Goal: Task Accomplishment & Management: Complete application form

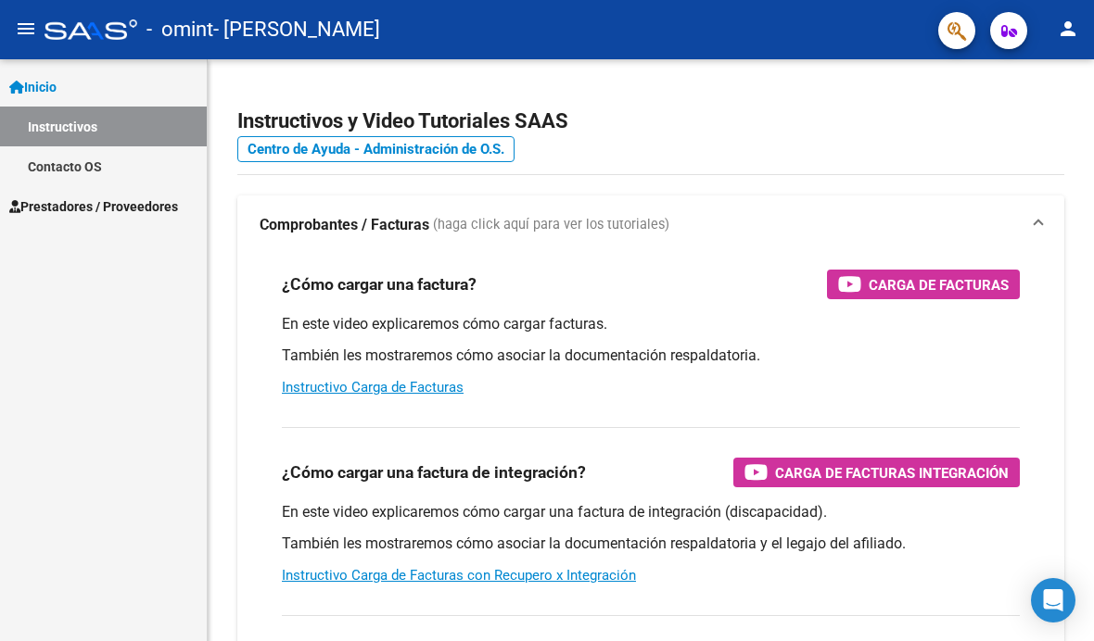
scroll to position [29, 0]
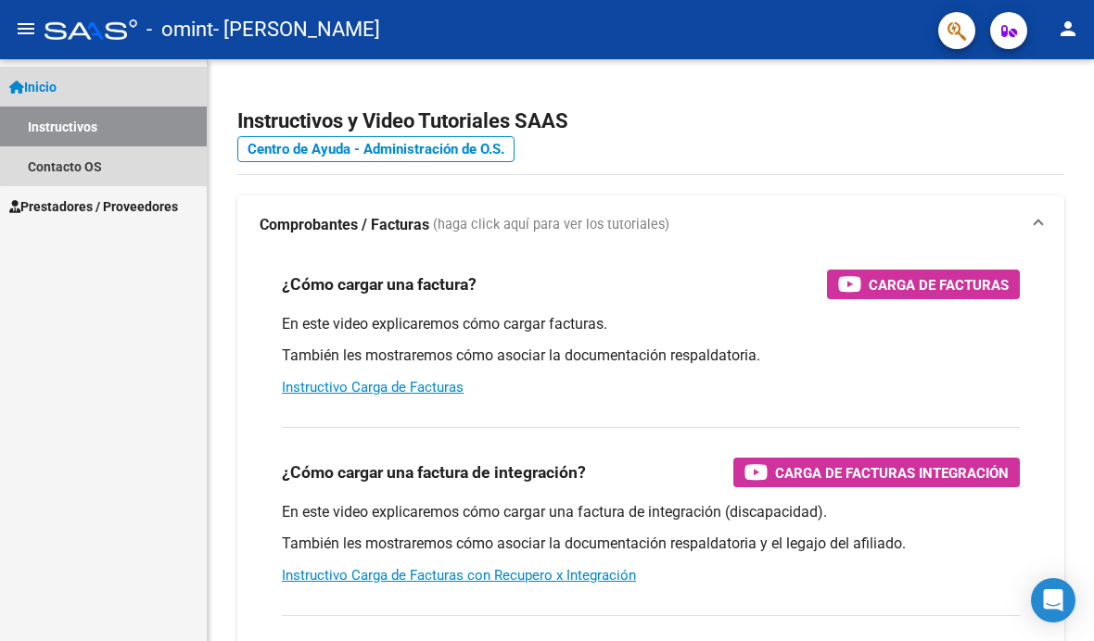
click at [138, 107] on link "Instructivos" at bounding box center [103, 127] width 207 height 40
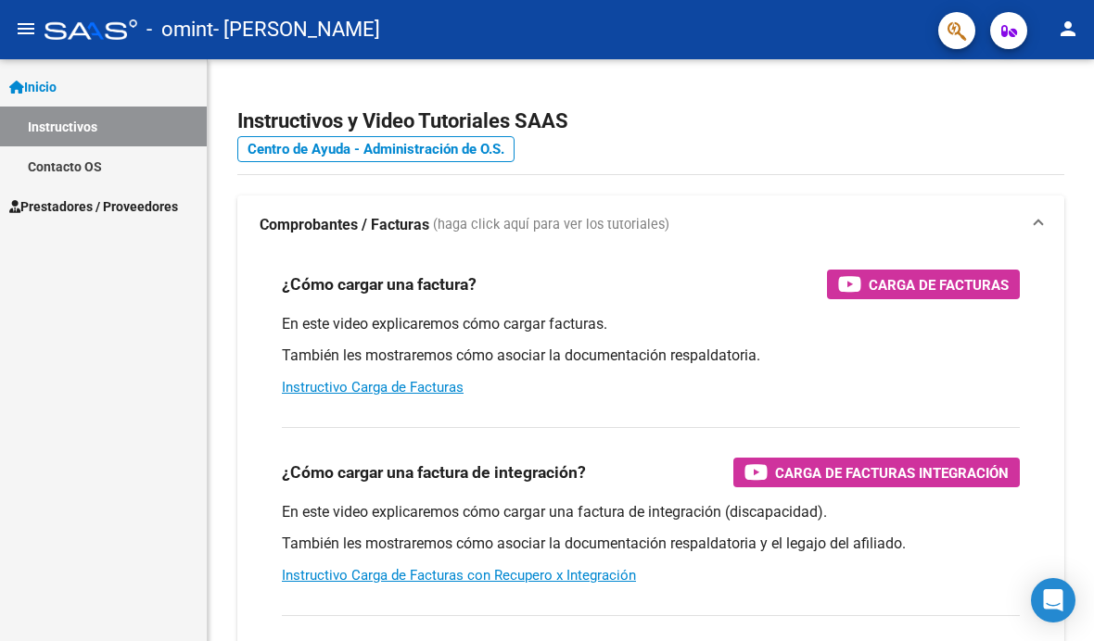
click at [75, 146] on link "Contacto OS" at bounding box center [103, 166] width 207 height 40
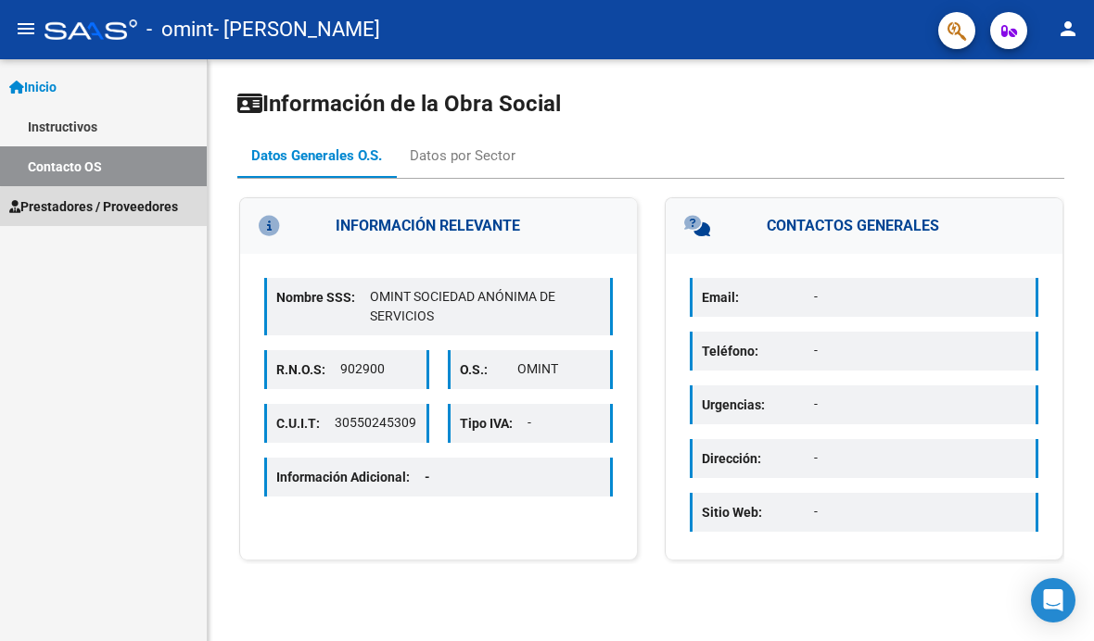
click at [142, 196] on span "Prestadores / Proveedores" at bounding box center [93, 206] width 169 height 20
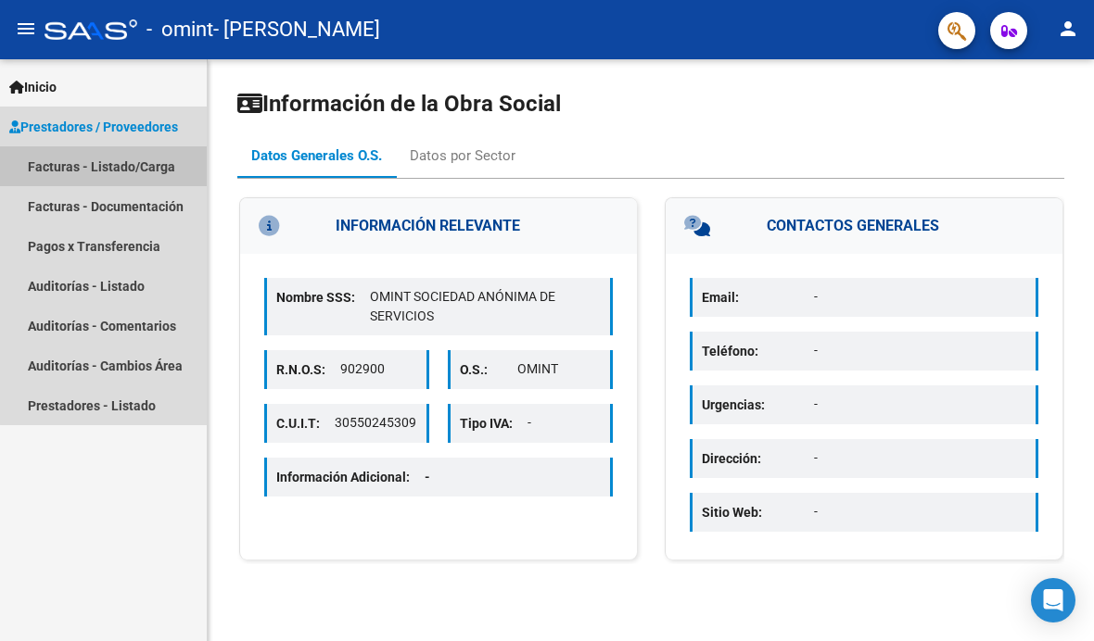
click at [148, 146] on link "Facturas - Listado/Carga" at bounding box center [103, 166] width 207 height 40
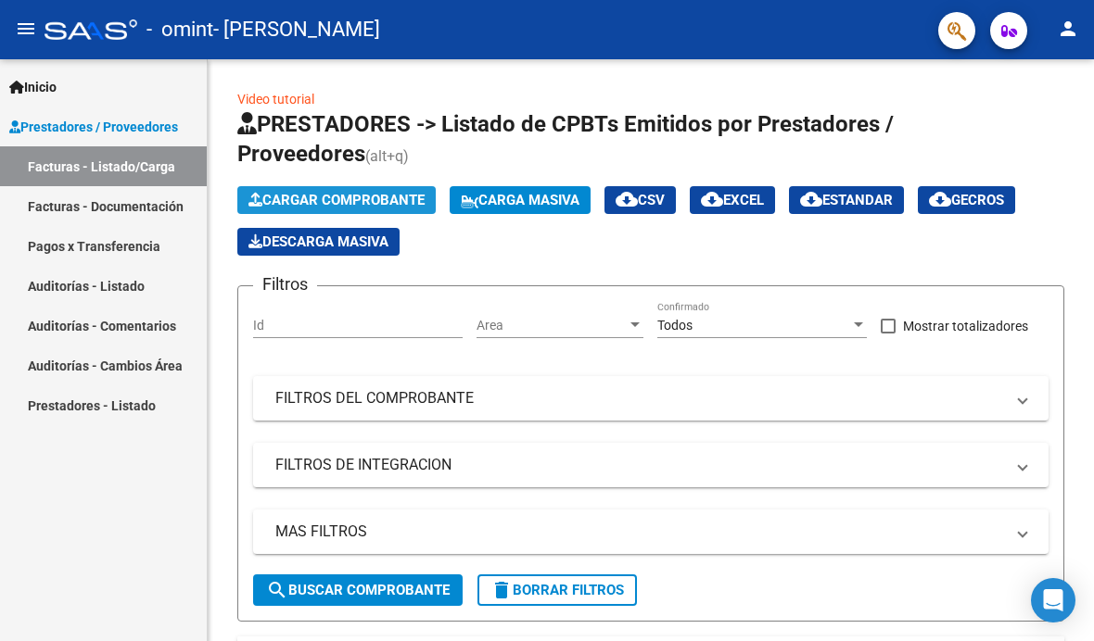
click at [389, 186] on button "Cargar Comprobante" at bounding box center [336, 200] width 198 height 28
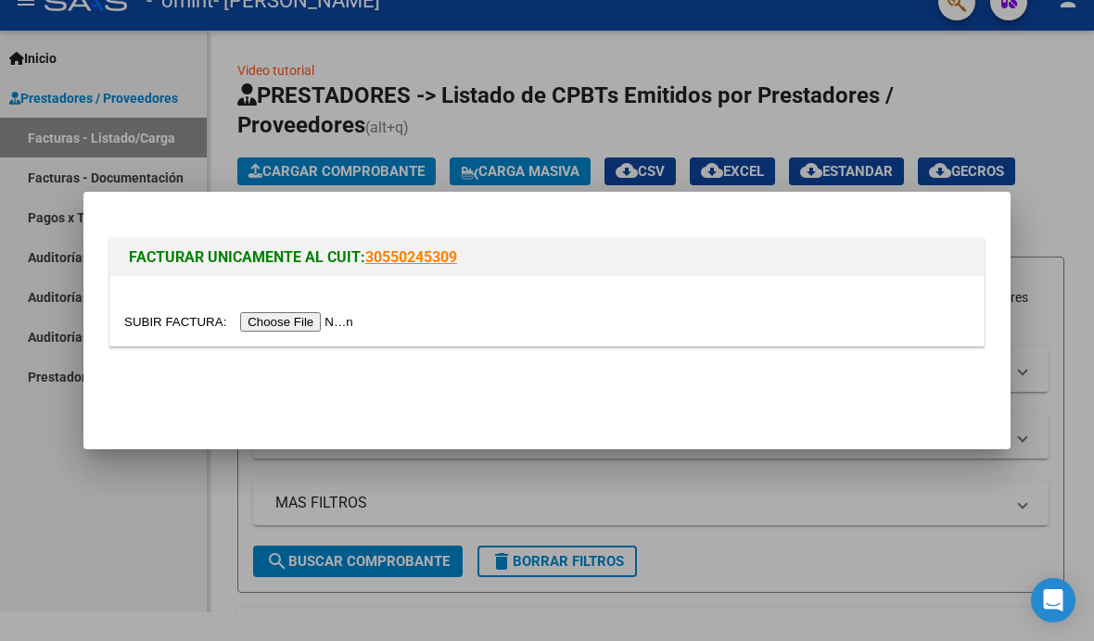
click at [297, 319] on input "file" at bounding box center [241, 321] width 235 height 19
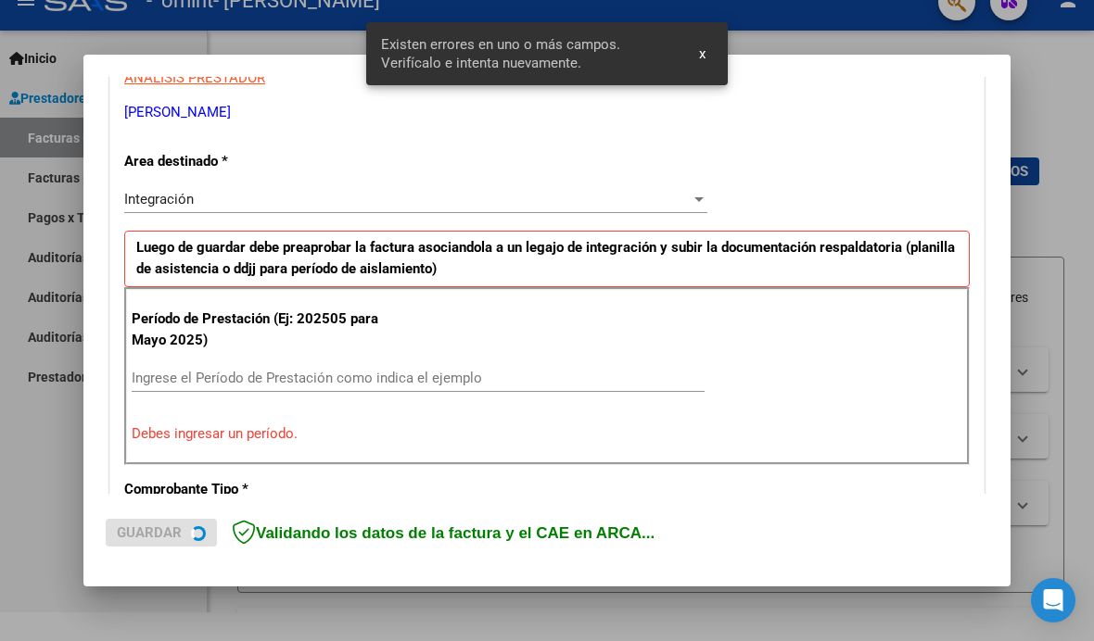
scroll to position [377, 0]
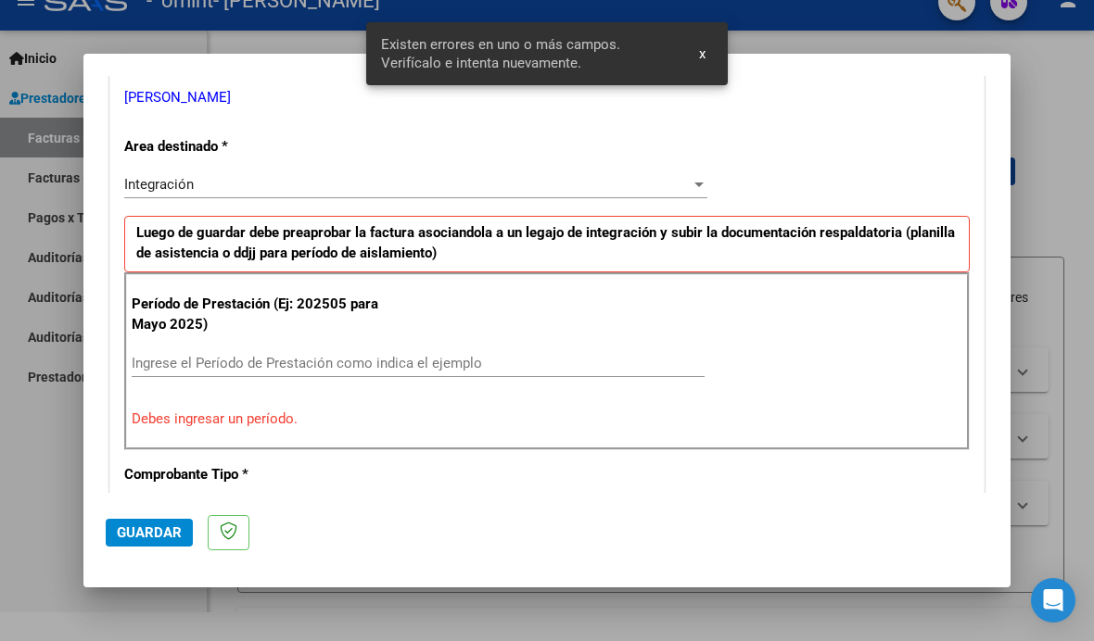
click at [513, 355] on input "Ingrese el Período de Prestación como indica el ejemplo" at bounding box center [418, 363] width 573 height 17
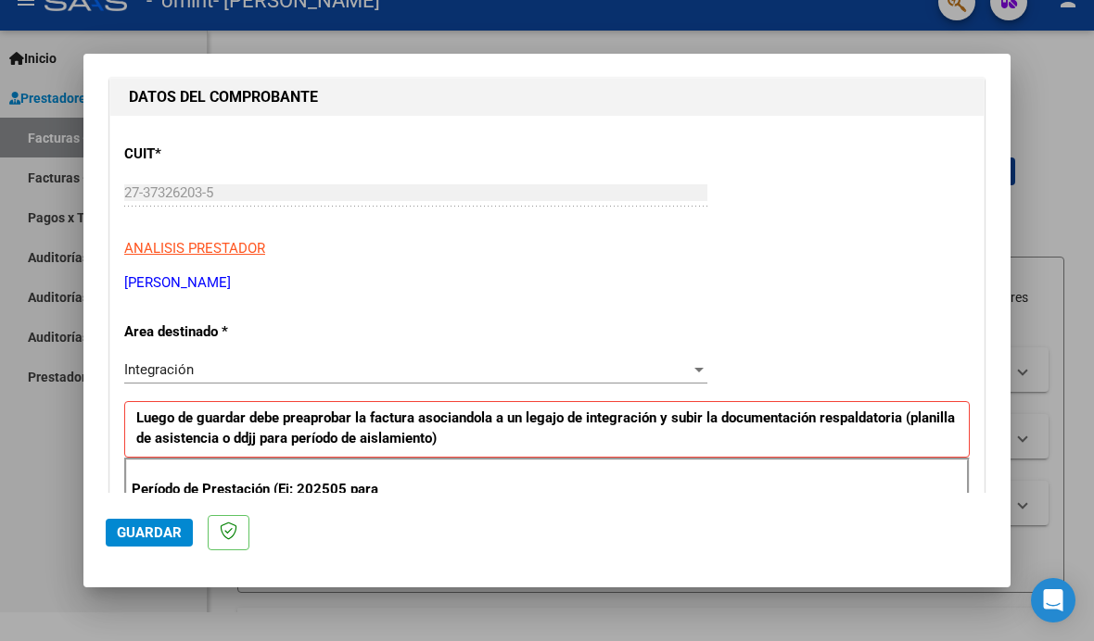
scroll to position [192, 0]
type input "202509"
click at [157, 541] on span "Guardar" at bounding box center [149, 533] width 65 height 17
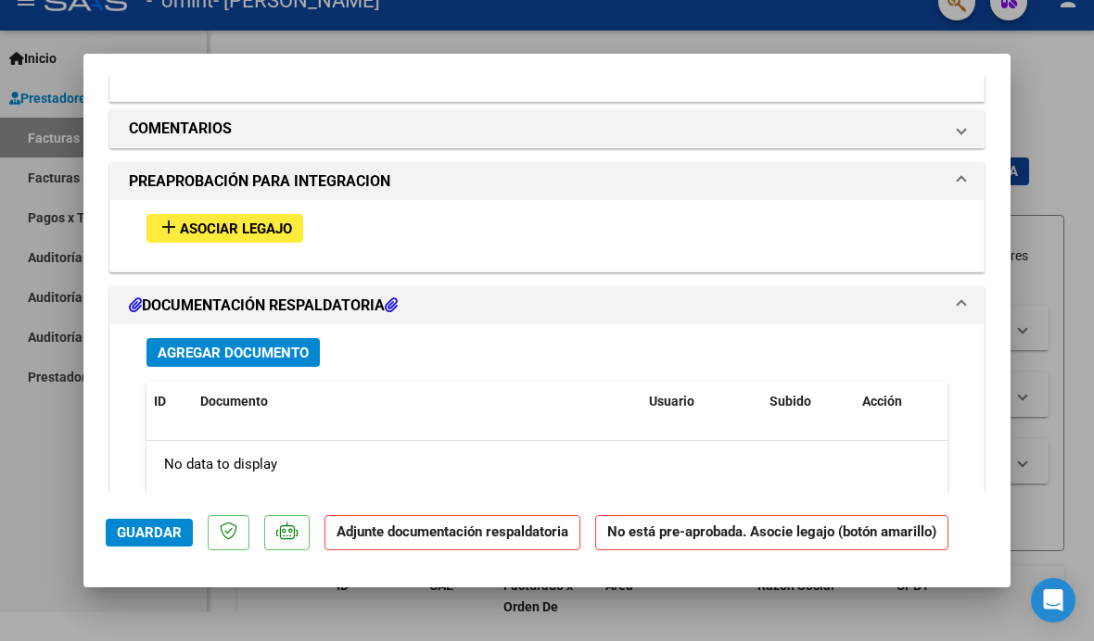
scroll to position [1580, 0]
click at [183, 221] on span "Asociar Legajo" at bounding box center [236, 229] width 112 height 17
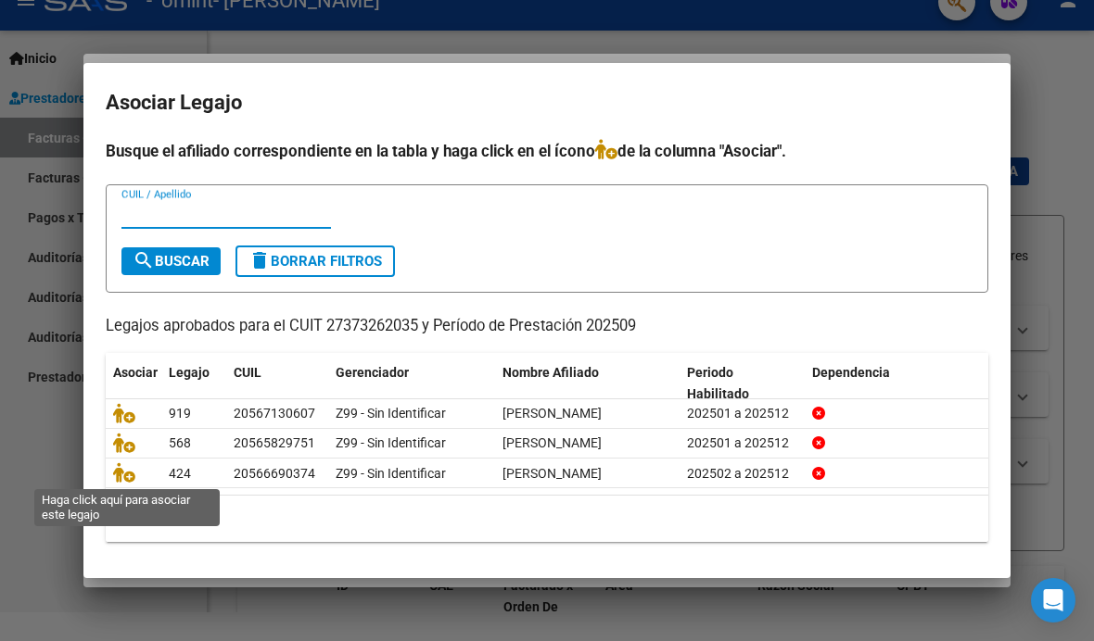
click at [114, 474] on icon at bounding box center [124, 473] width 22 height 20
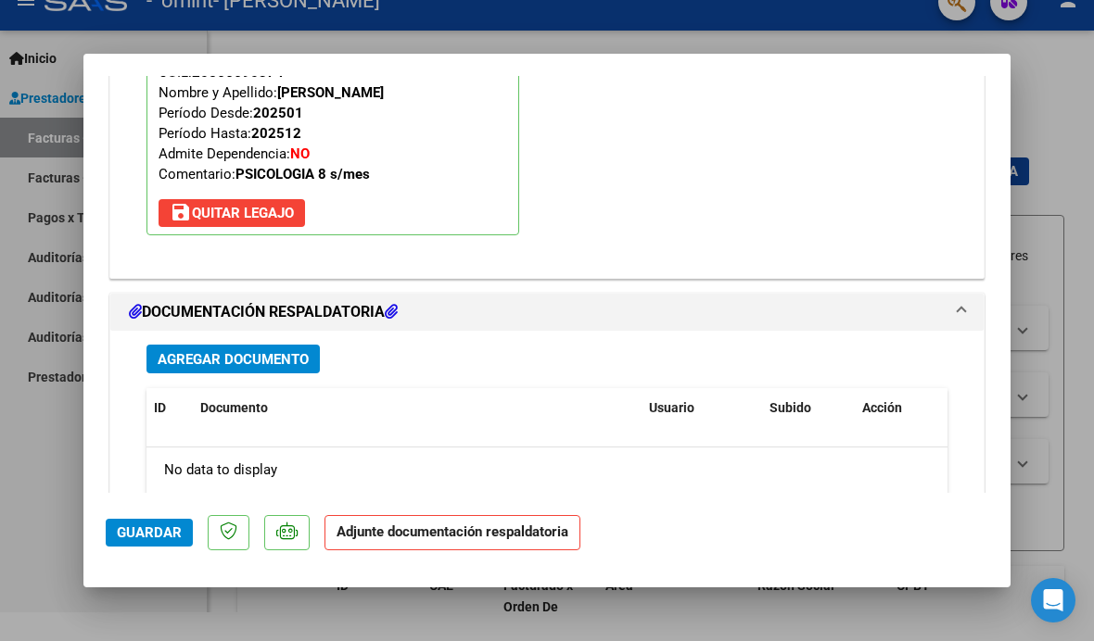
scroll to position [1863, 0]
click at [173, 345] on button "Agregar Documento" at bounding box center [232, 359] width 173 height 29
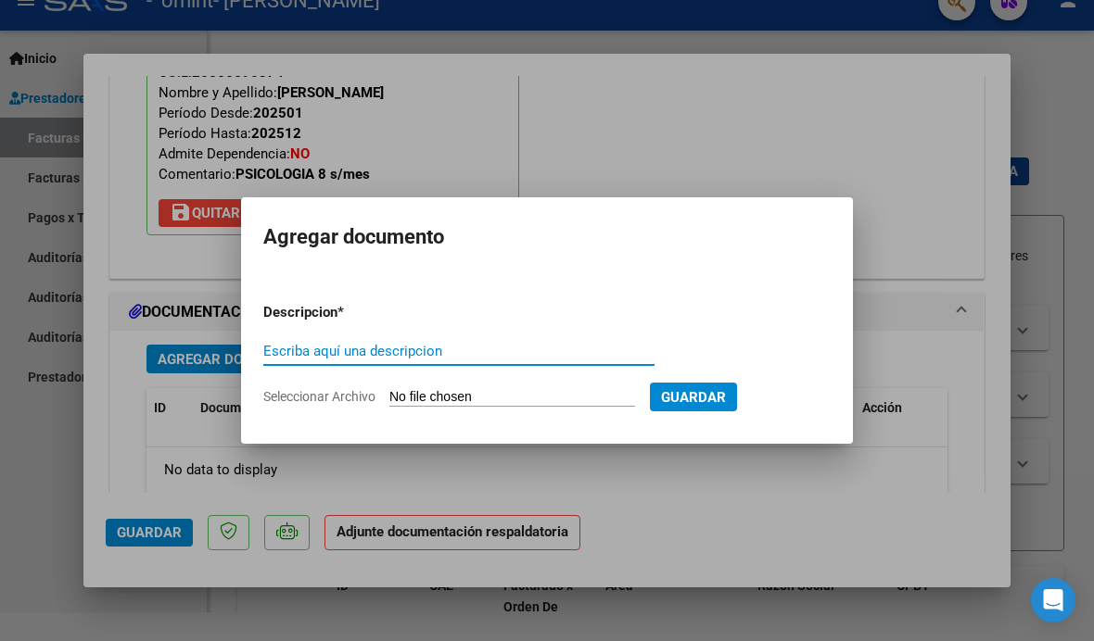
click at [534, 345] on input "Escriba aquí una descripcion" at bounding box center [458, 351] width 391 height 17
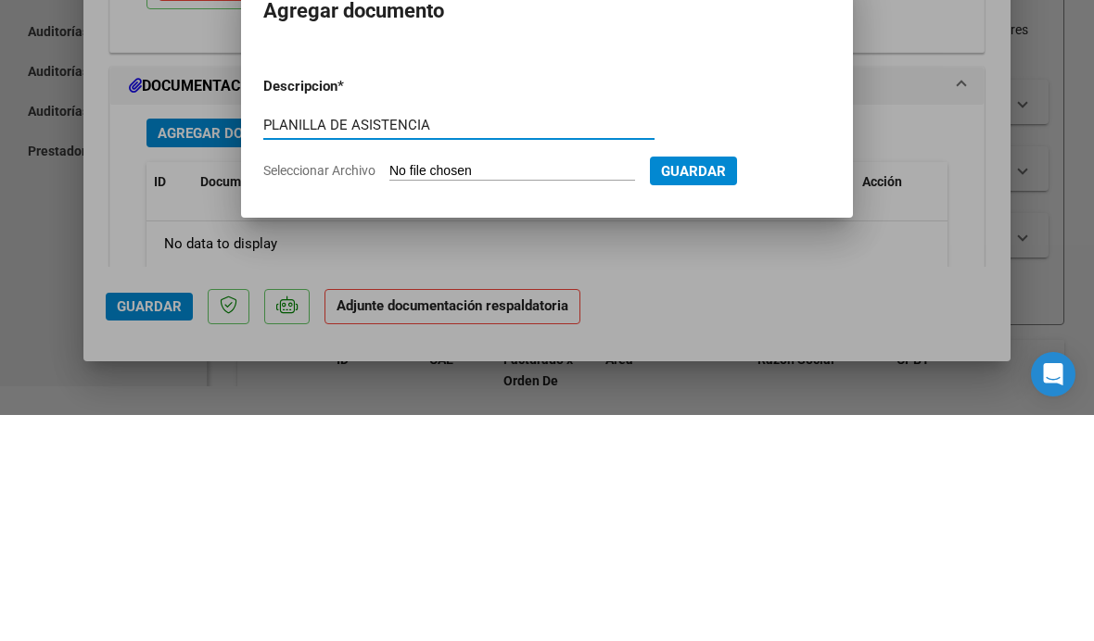
type input "PLANILLA DE ASISTENCIA"
click at [585, 389] on input "Seleccionar Archivo" at bounding box center [512, 398] width 246 height 18
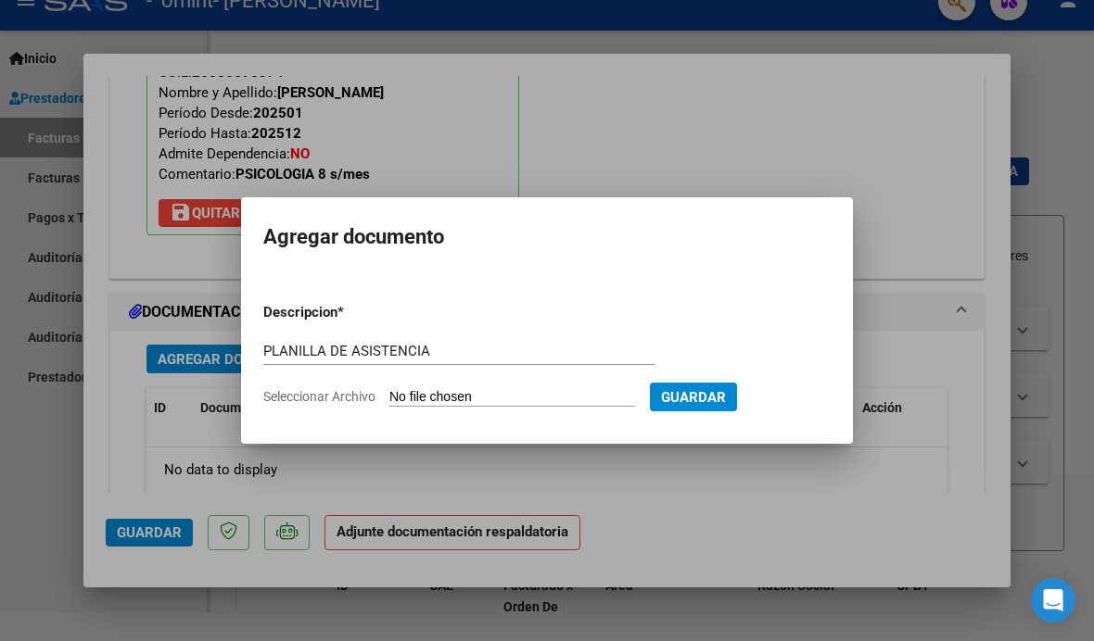
type input "C:\fakepath\RODRIGUEZ LUCIANO planilla Sept 2025.pdf"
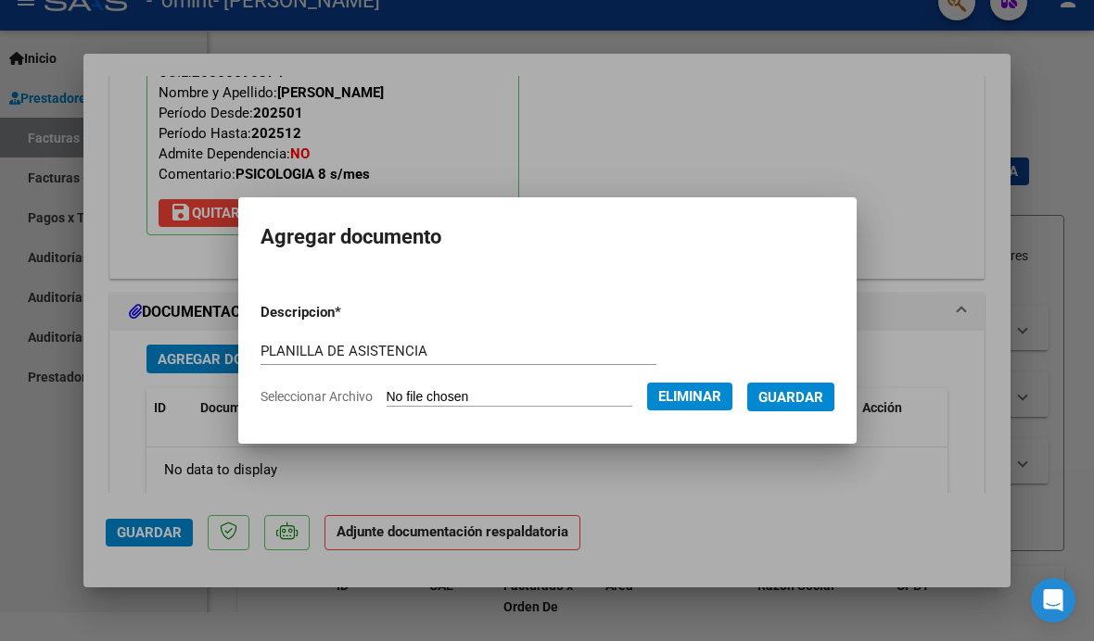
click at [823, 397] on span "Guardar" at bounding box center [790, 397] width 65 height 17
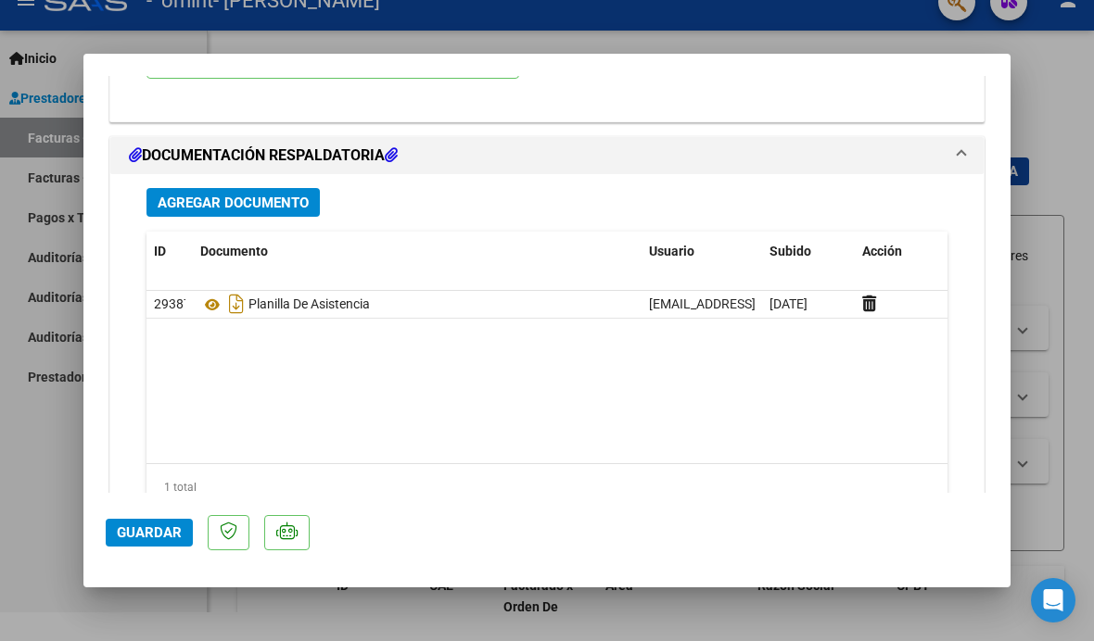
scroll to position [2019, 0]
click at [157, 541] on span "Guardar" at bounding box center [149, 533] width 65 height 17
click at [145, 547] on button "Guardar" at bounding box center [149, 533] width 87 height 28
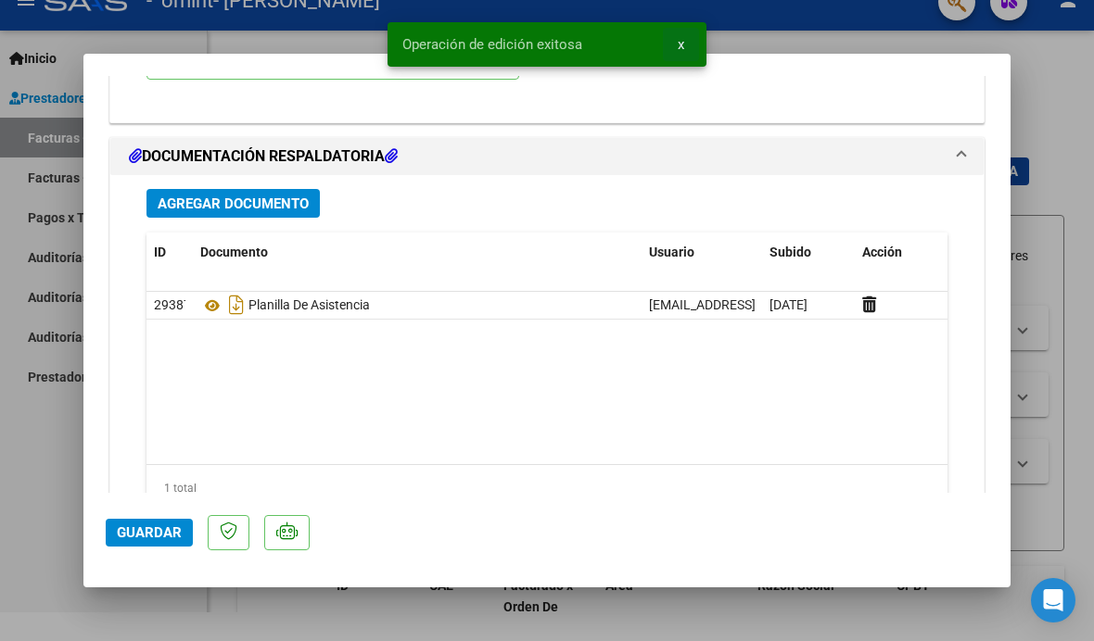
click at [672, 45] on button "x" at bounding box center [681, 44] width 36 height 33
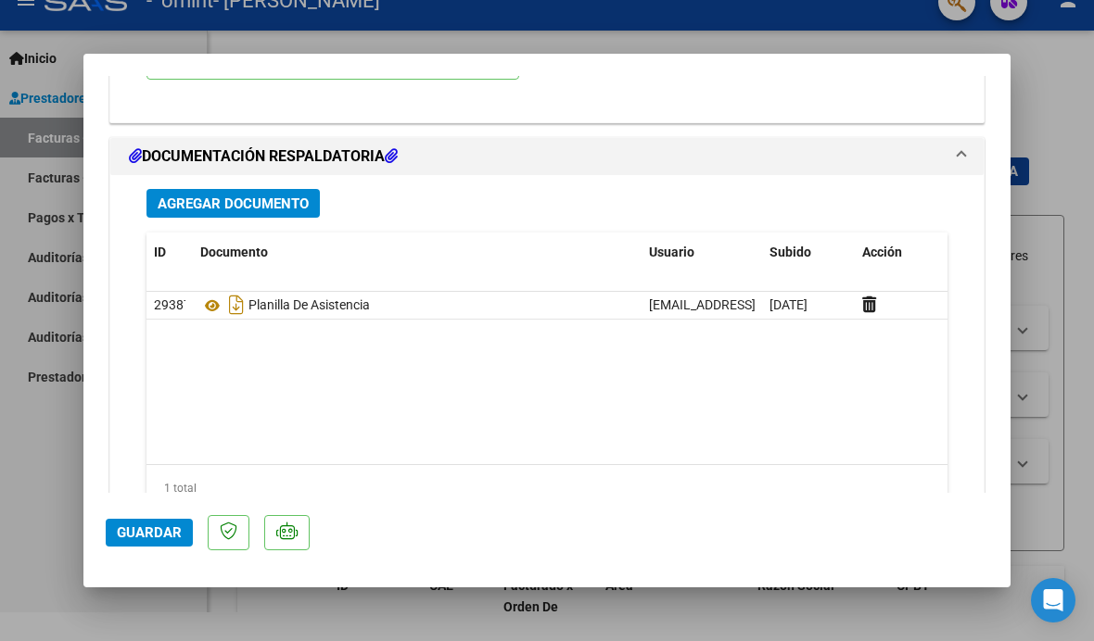
click at [1071, 482] on div at bounding box center [547, 320] width 1094 height 641
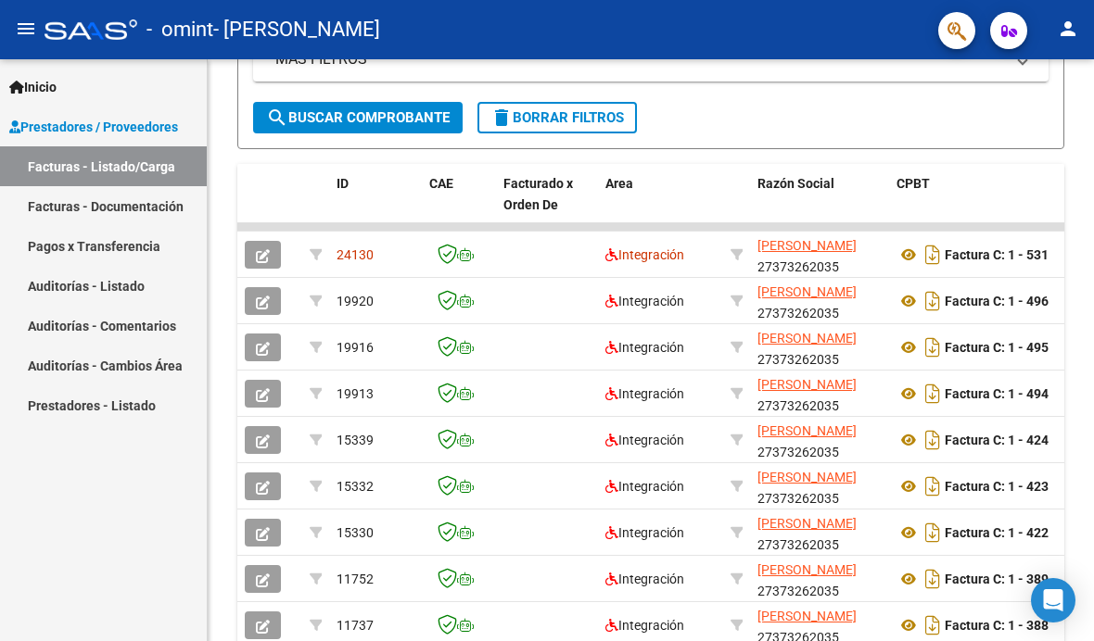
scroll to position [472, 0]
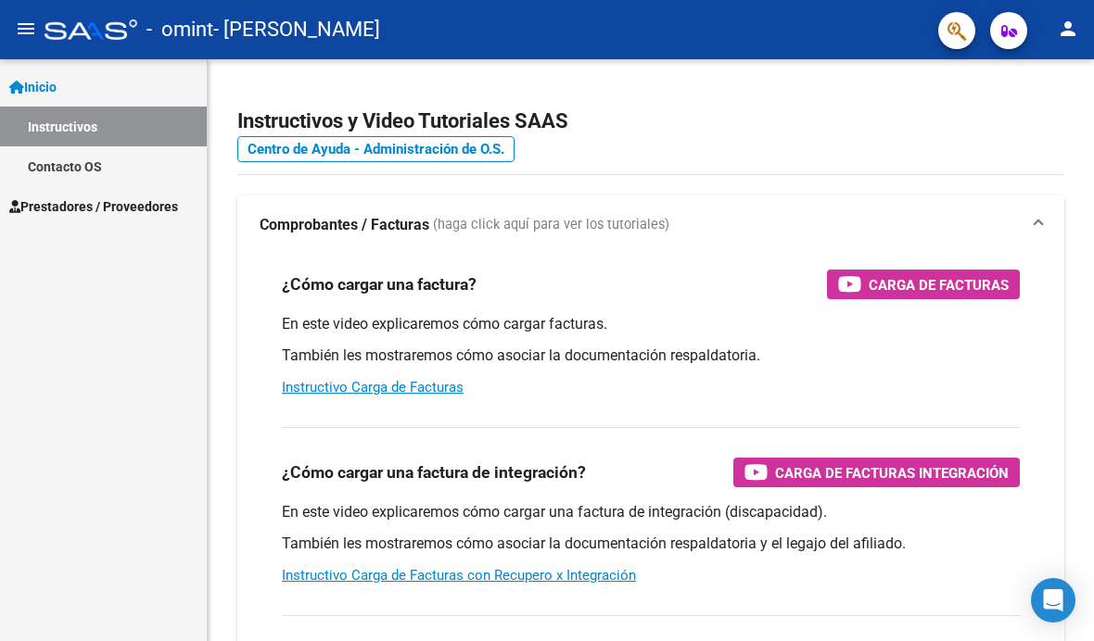
scroll to position [29, 0]
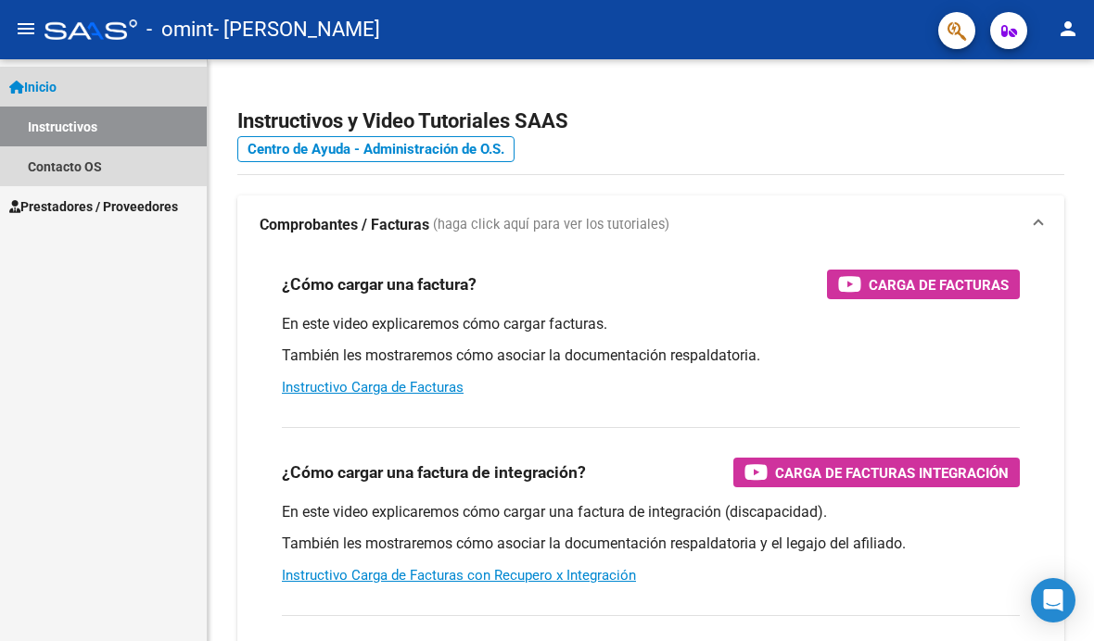
click at [48, 107] on link "Instructivos" at bounding box center [103, 127] width 207 height 40
click at [50, 107] on link "Instructivos" at bounding box center [103, 127] width 207 height 40
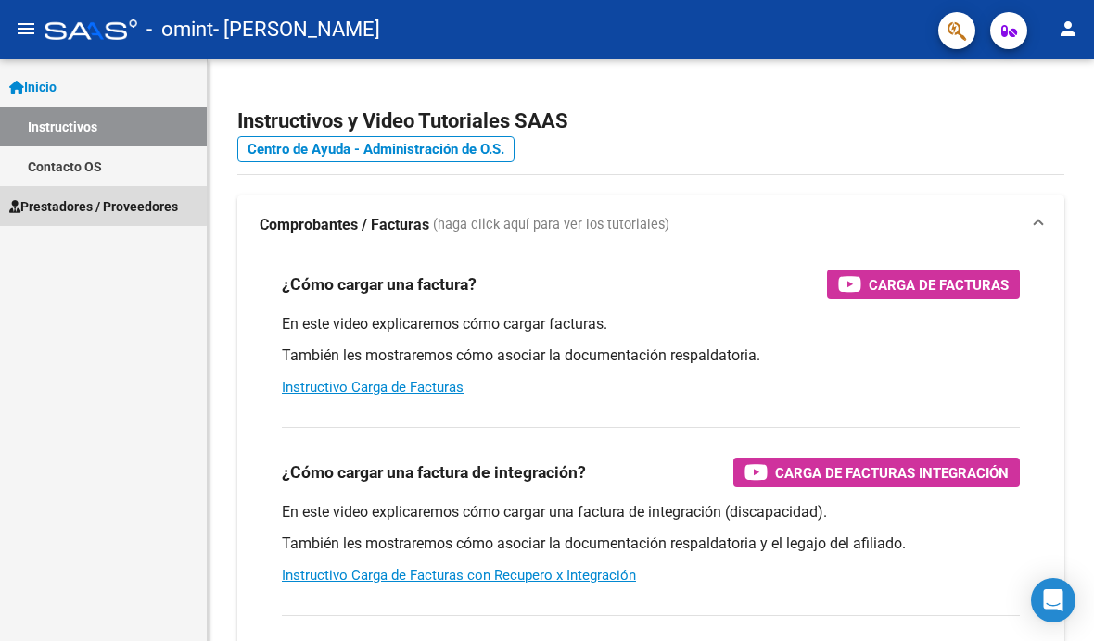
click at [100, 196] on span "Prestadores / Proveedores" at bounding box center [93, 206] width 169 height 20
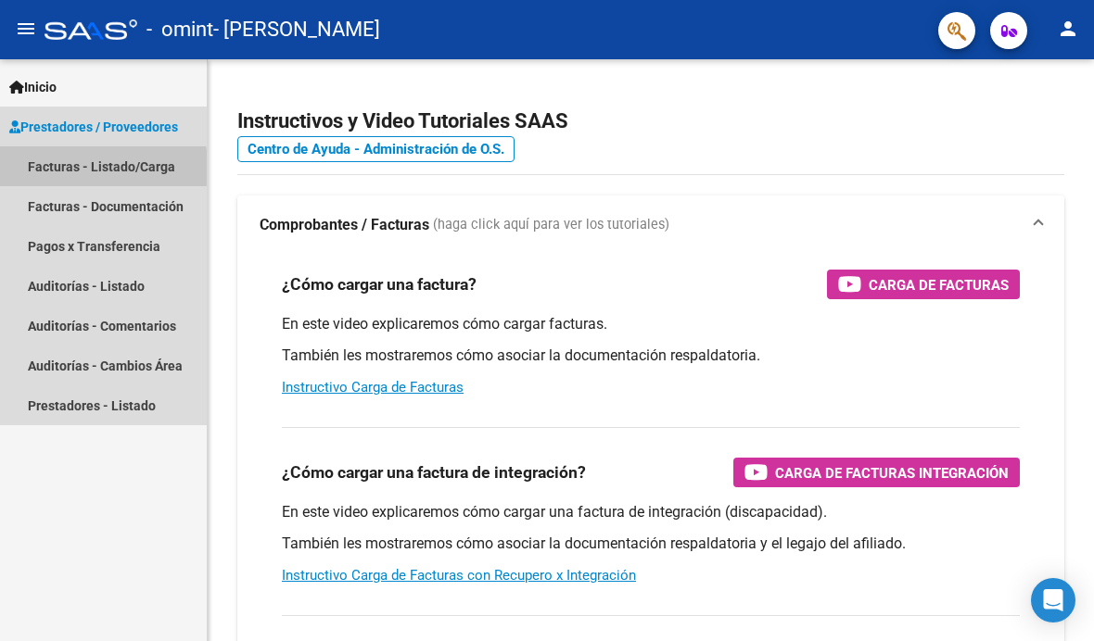
click at [43, 146] on link "Facturas - Listado/Carga" at bounding box center [103, 166] width 207 height 40
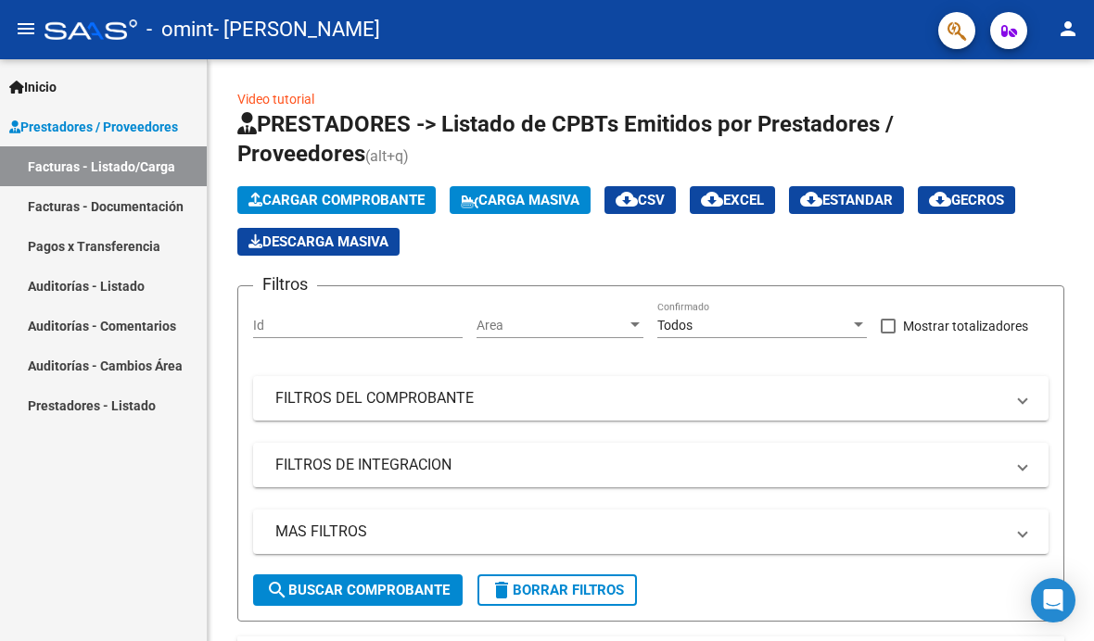
click at [298, 186] on button "Cargar Comprobante" at bounding box center [336, 200] width 198 height 28
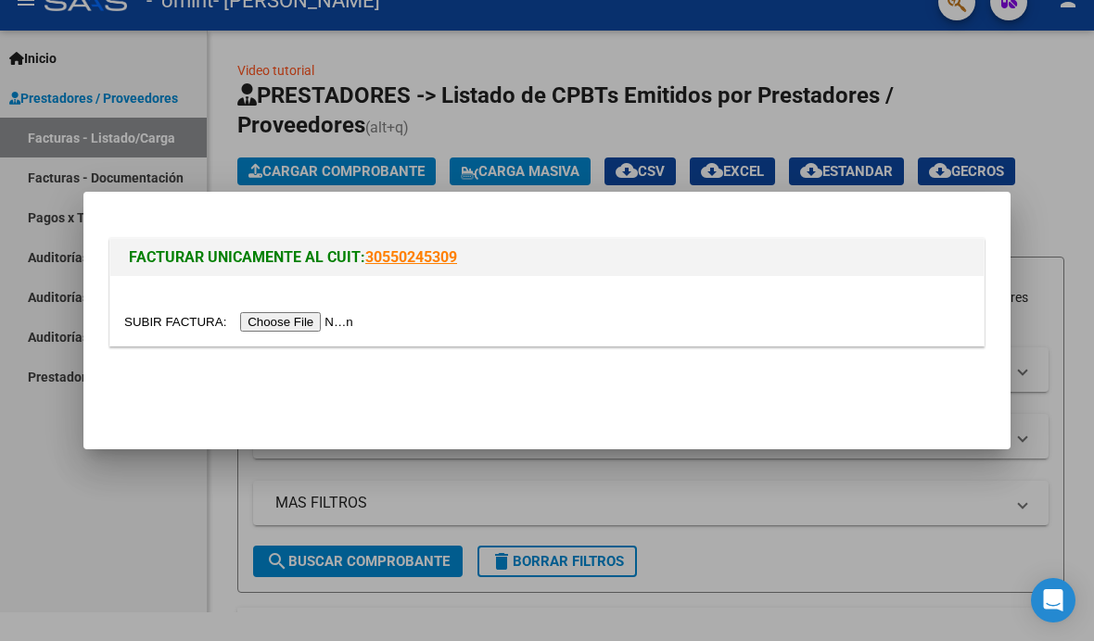
click at [253, 324] on input "file" at bounding box center [241, 321] width 235 height 19
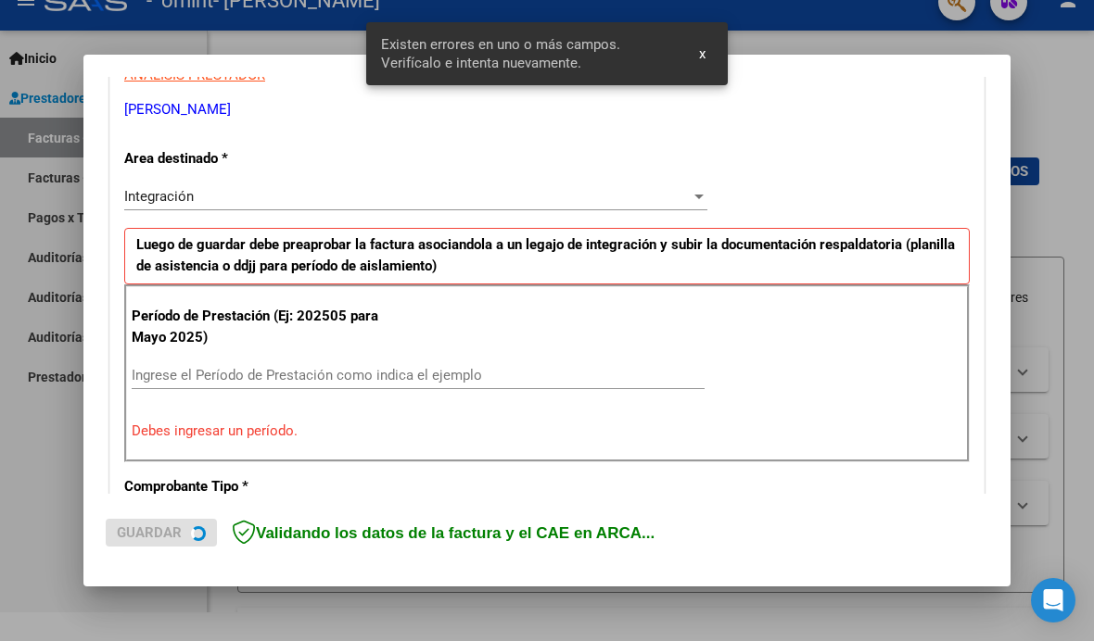
scroll to position [377, 0]
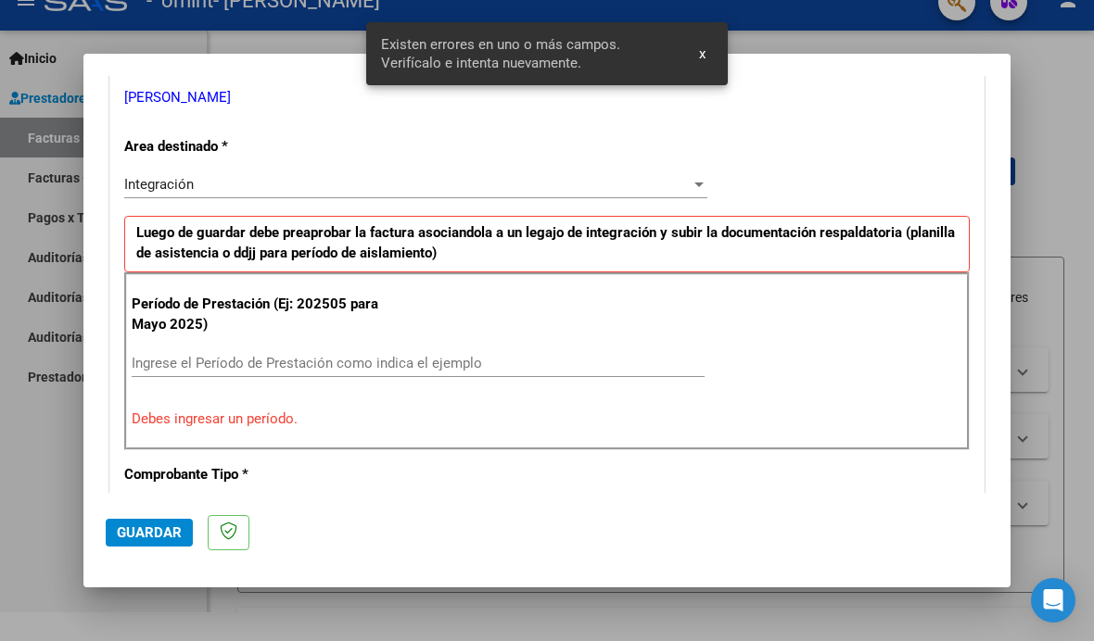
click at [152, 355] on input "Ingrese el Período de Prestación como indica el ejemplo" at bounding box center [418, 363] width 573 height 17
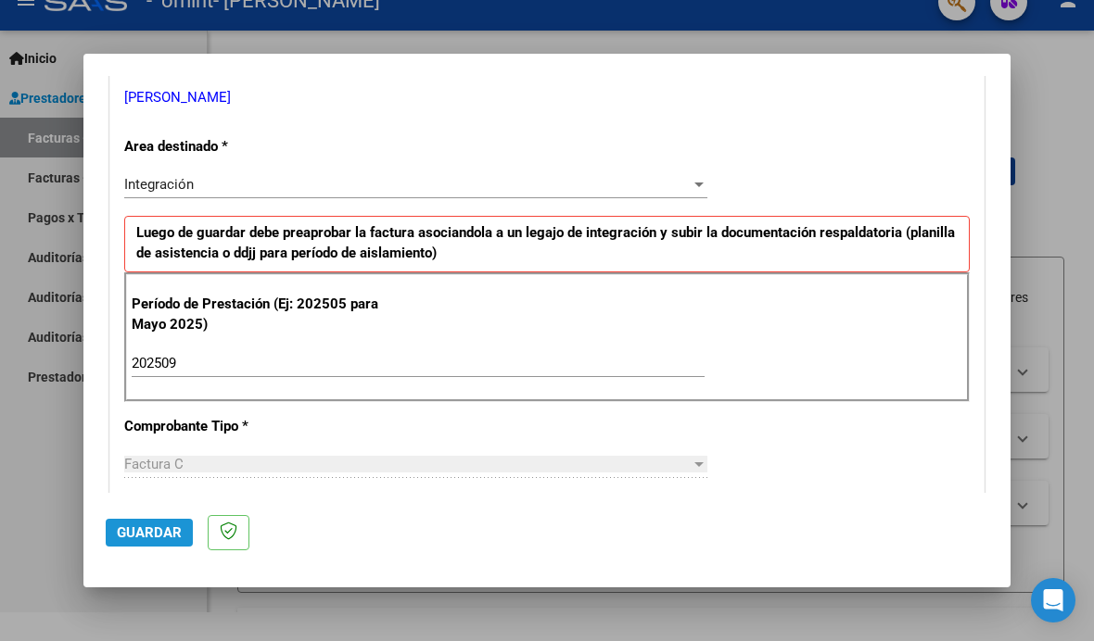
type input "202509"
click at [150, 544] on button "Guardar" at bounding box center [149, 533] width 87 height 28
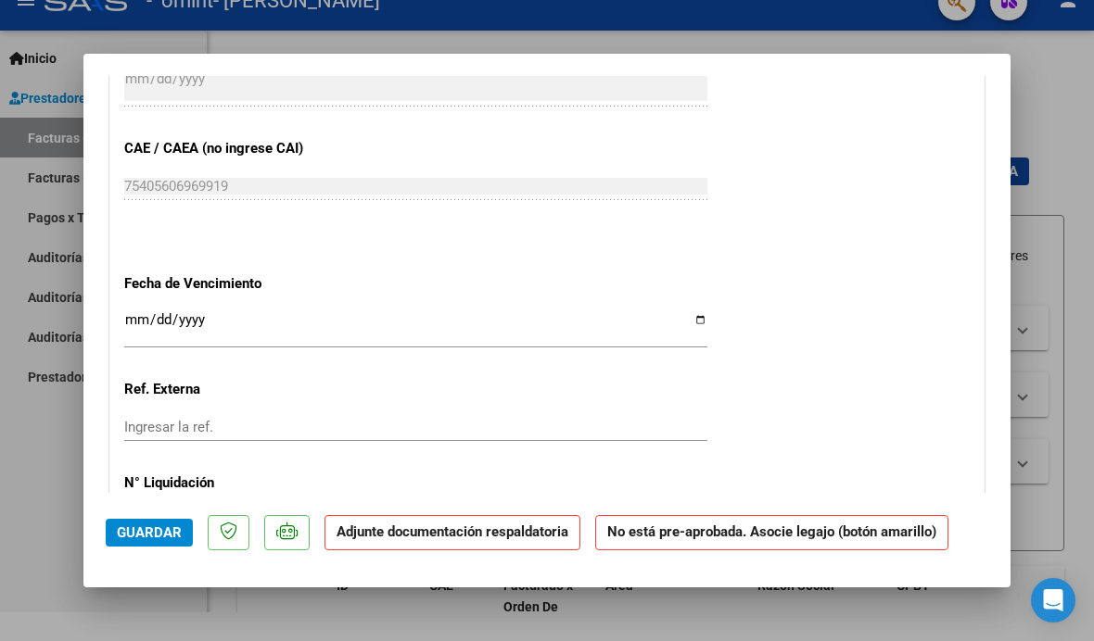
scroll to position [1115, 0]
click at [139, 309] on div "Ingresar la fecha" at bounding box center [415, 329] width 583 height 40
type input "[DATE]"
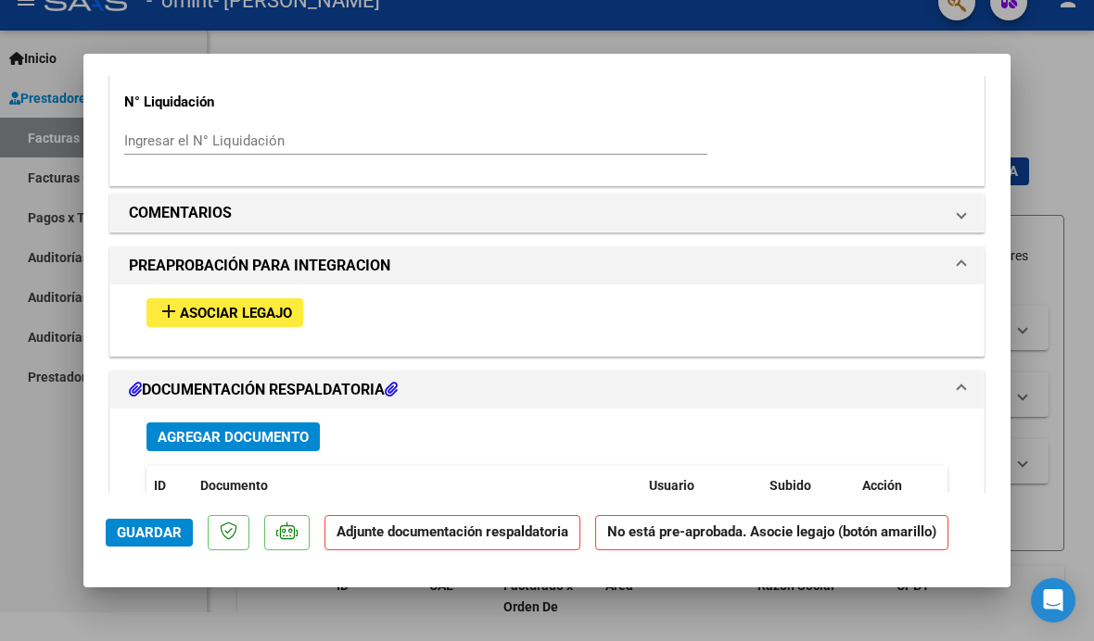
scroll to position [1499, 0]
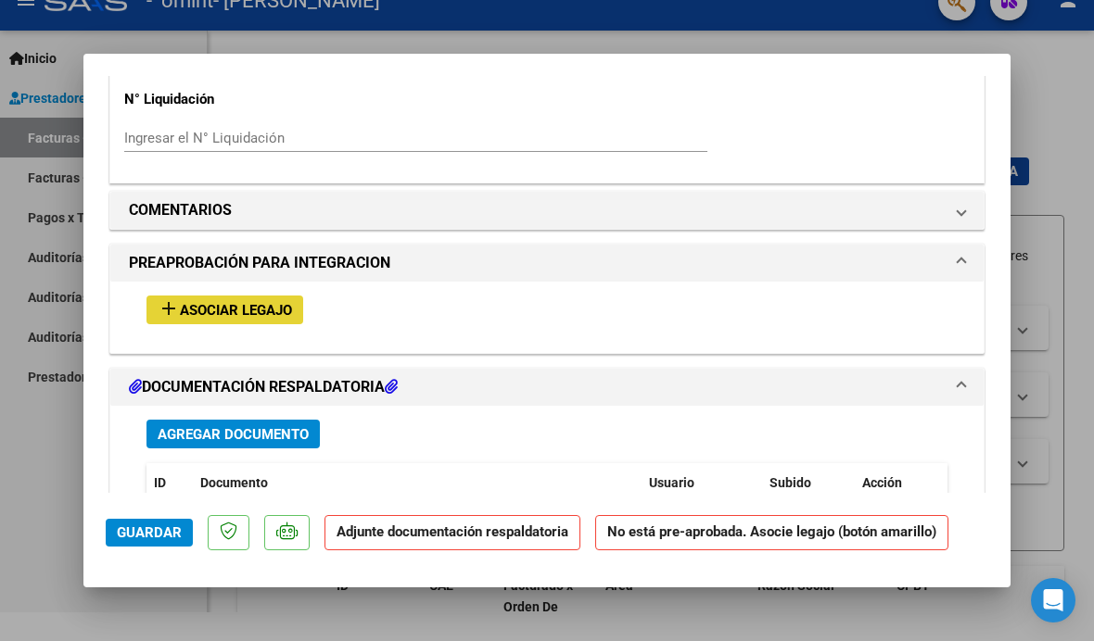
click at [184, 302] on span "Asociar Legajo" at bounding box center [236, 310] width 112 height 17
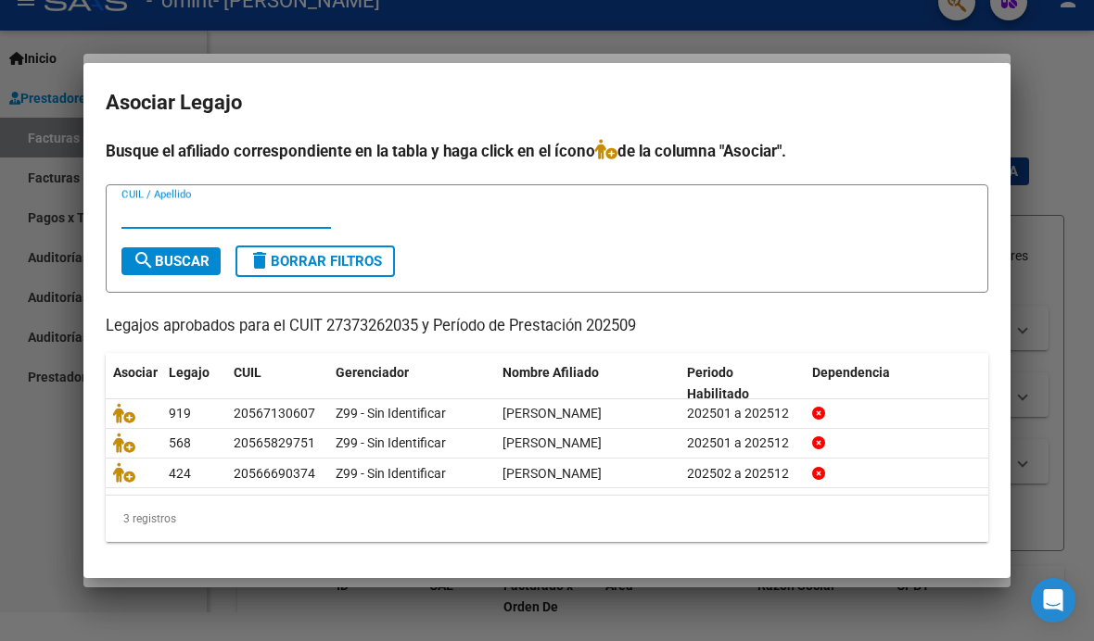
click at [129, 403] on icon at bounding box center [124, 413] width 22 height 20
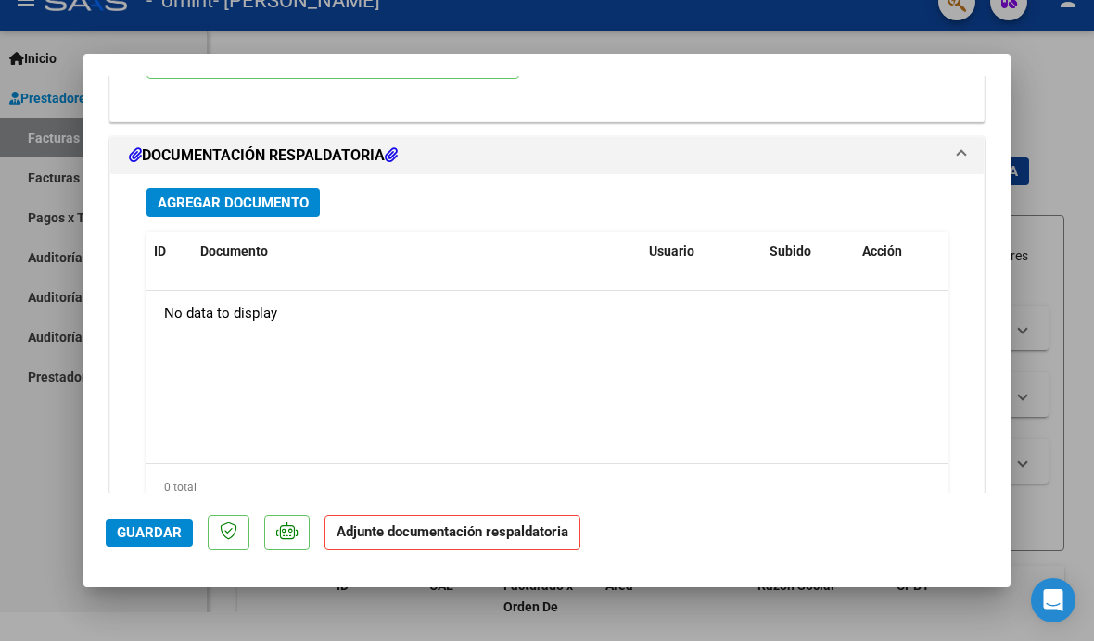
scroll to position [2019, 0]
click at [174, 196] on span "Agregar Documento" at bounding box center [233, 204] width 151 height 17
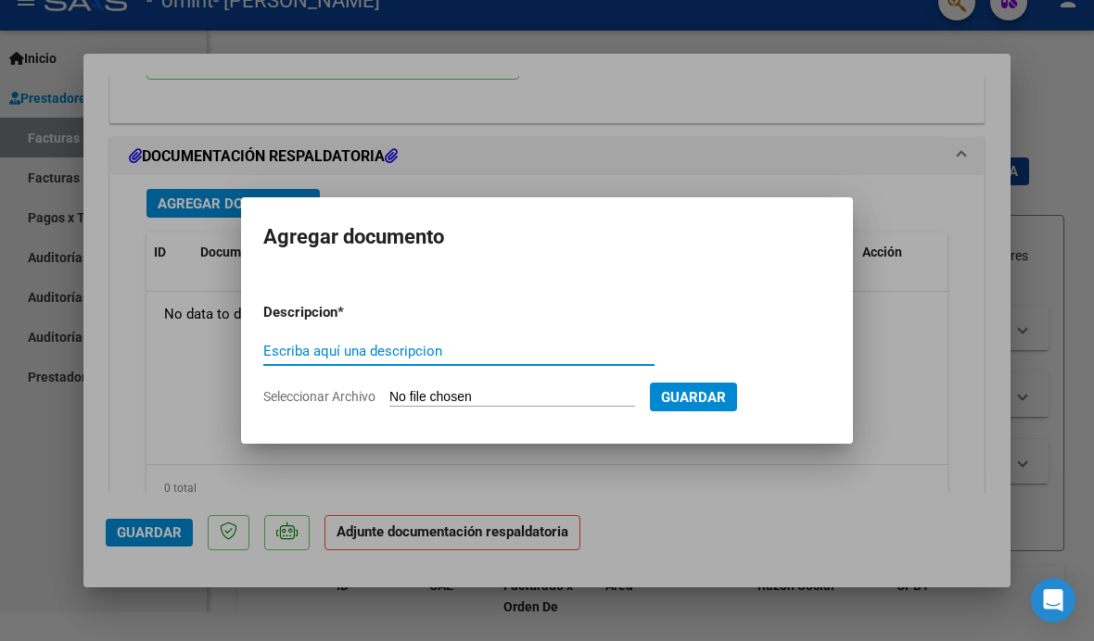
click at [587, 344] on input "Escriba aquí una descripcion" at bounding box center [458, 351] width 391 height 17
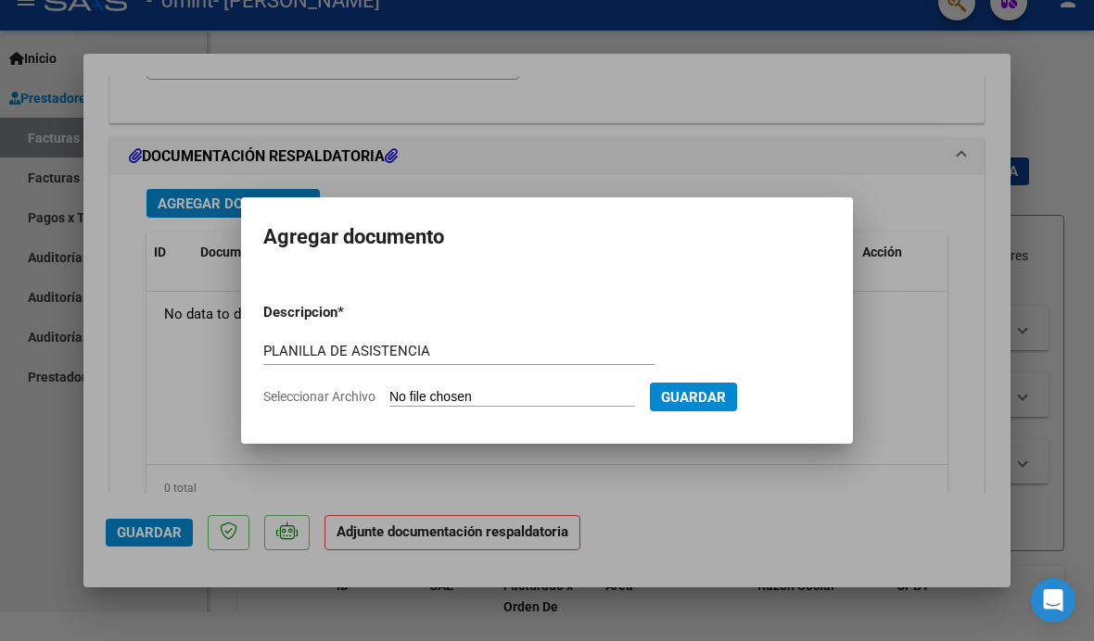
type input "PLANILLA DE ASISTENCIA"
click at [542, 400] on input "Seleccionar Archivo" at bounding box center [512, 398] width 246 height 18
type input "C:\fakepath\[PERSON_NAME] planilla [DATE].pdf"
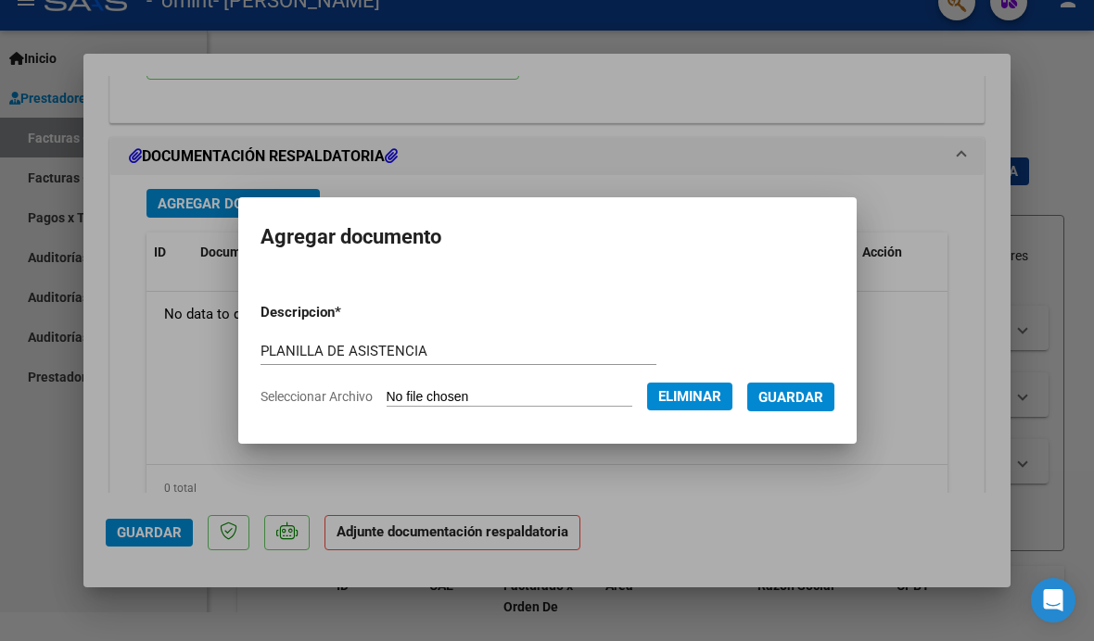
click at [823, 397] on span "Guardar" at bounding box center [790, 397] width 65 height 17
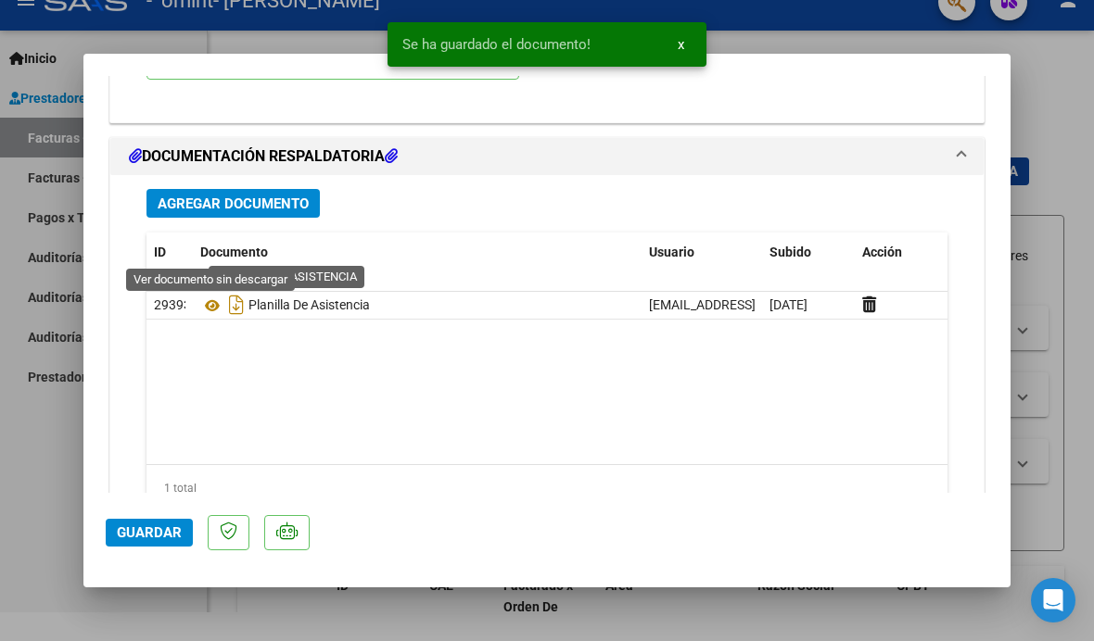
click at [212, 295] on icon at bounding box center [212, 306] width 24 height 22
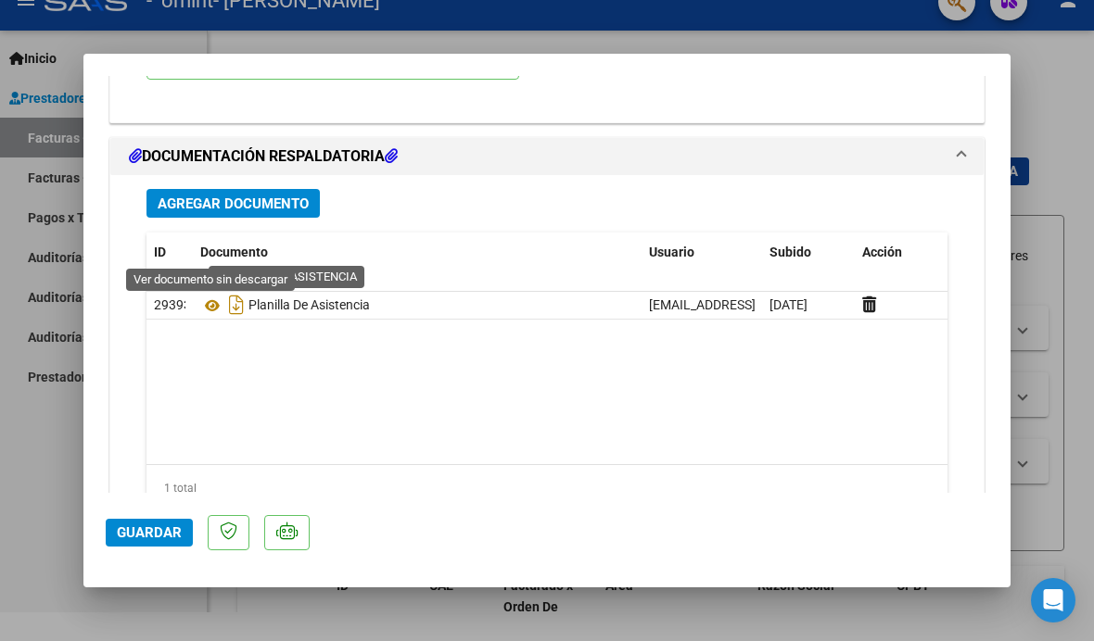
click at [167, 541] on span "Guardar" at bounding box center [149, 533] width 65 height 17
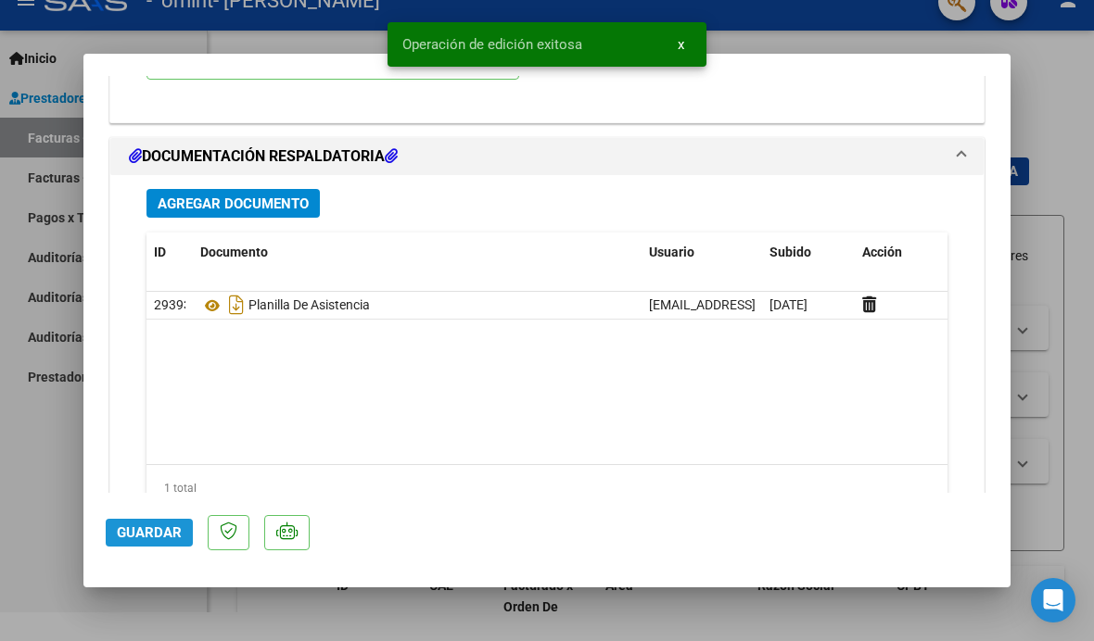
click at [154, 541] on span "Guardar" at bounding box center [149, 533] width 65 height 17
click at [1041, 340] on div at bounding box center [547, 320] width 1094 height 641
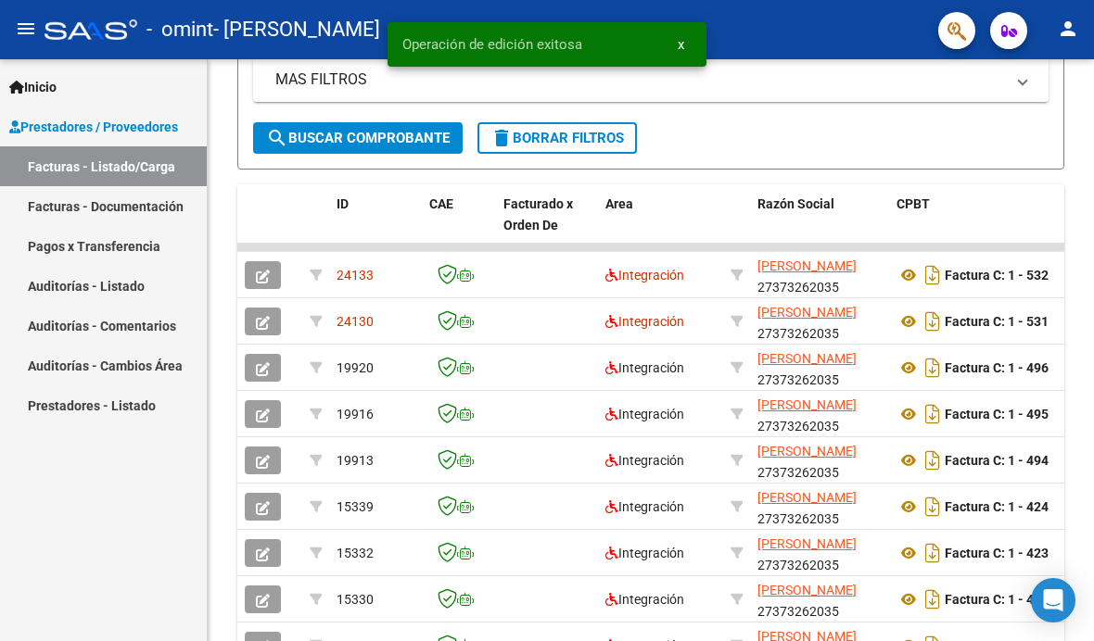
scroll to position [501, 0]
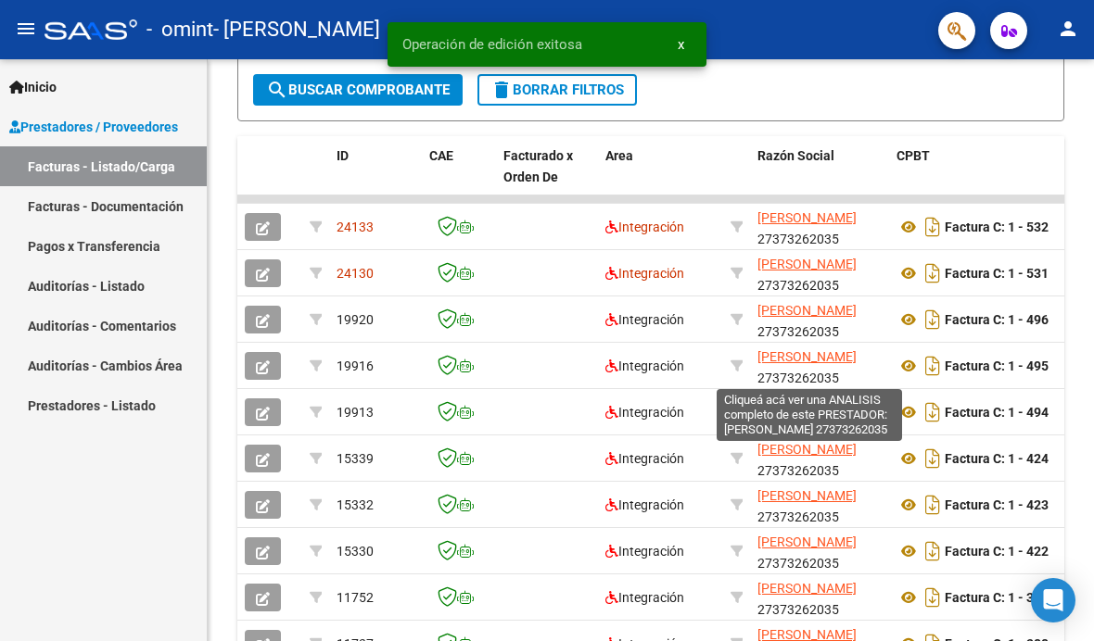
click at [855, 396] on span "[PERSON_NAME]" at bounding box center [806, 403] width 99 height 15
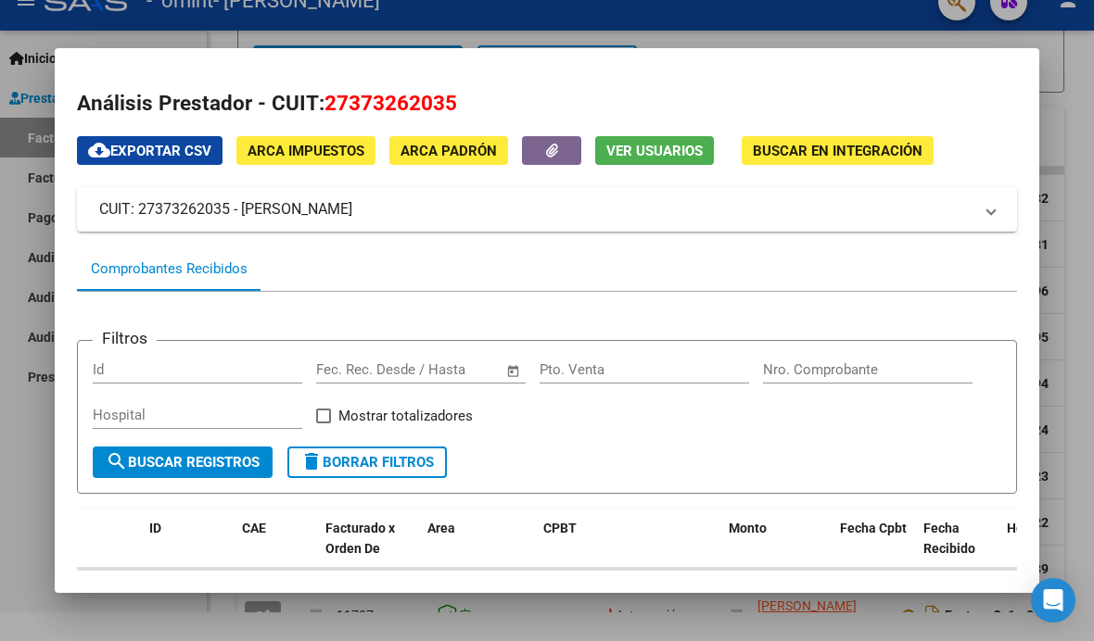
click at [32, 445] on div at bounding box center [547, 320] width 1094 height 641
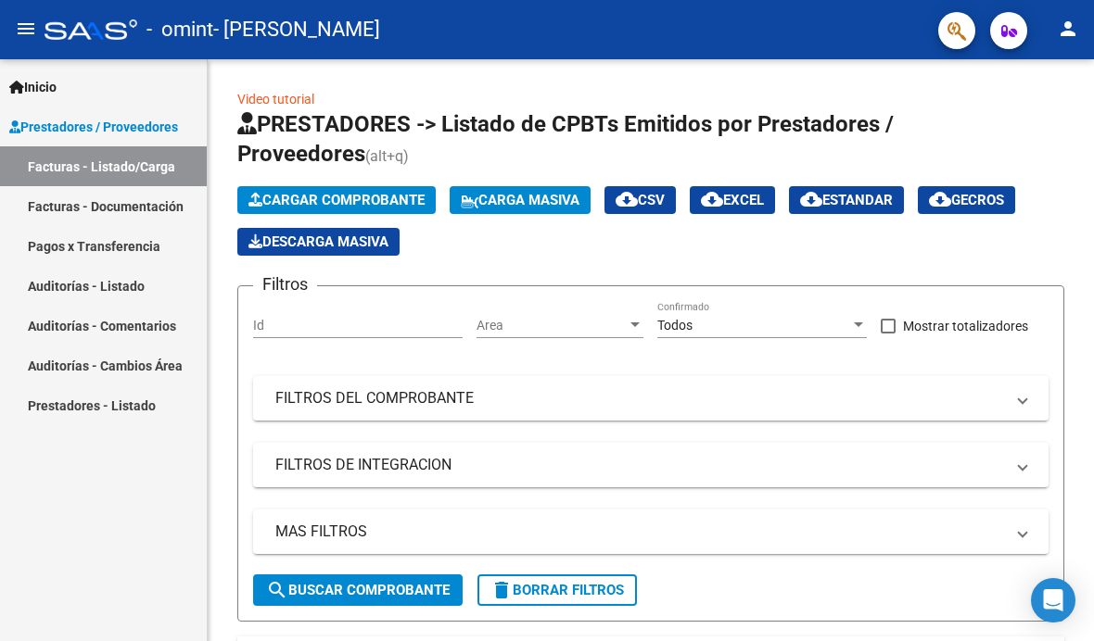
scroll to position [-1, 0]
click at [1065, 16] on button "person" at bounding box center [1067, 29] width 37 height 37
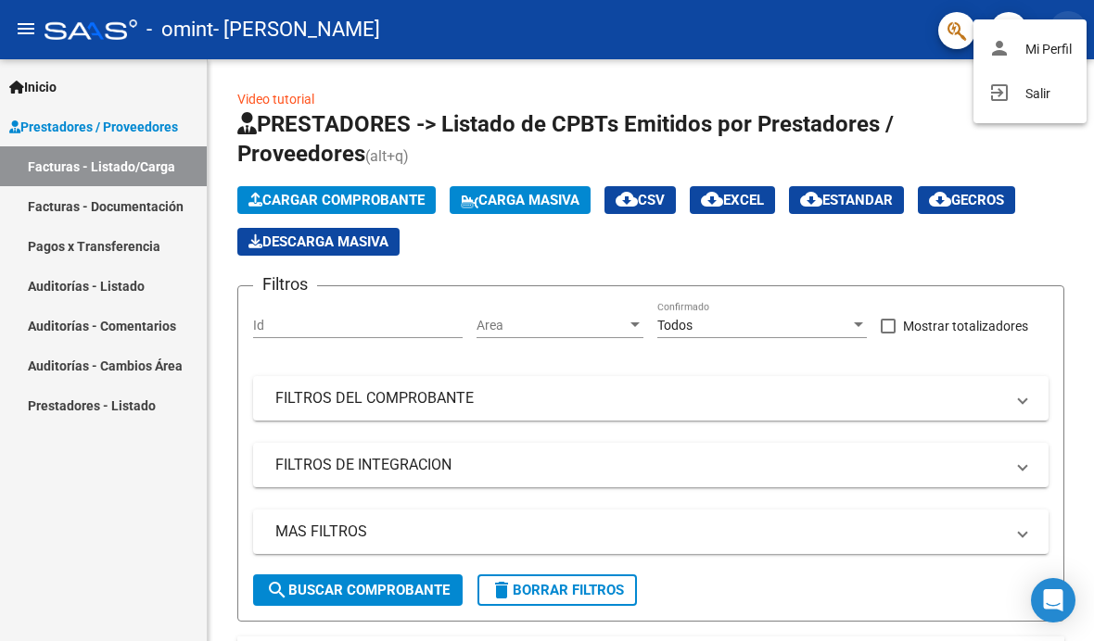
scroll to position [0, 0]
click at [1043, 104] on button "exit_to_app Salir" at bounding box center [1029, 93] width 113 height 44
